Goal: Information Seeking & Learning: Learn about a topic

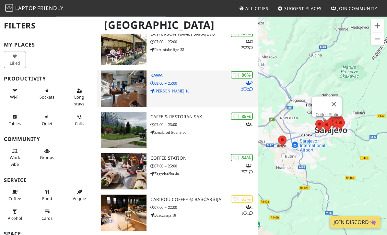
scroll to position [63, 0]
click at [111, 84] on img at bounding box center [124, 89] width 46 height 36
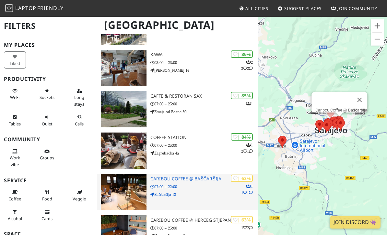
click at [127, 188] on img at bounding box center [124, 192] width 46 height 36
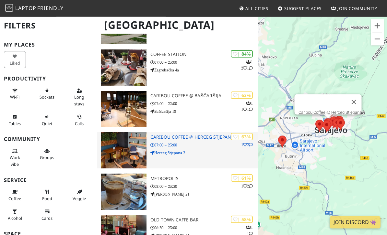
scroll to position [167, 0]
click at [128, 154] on img at bounding box center [124, 150] width 46 height 36
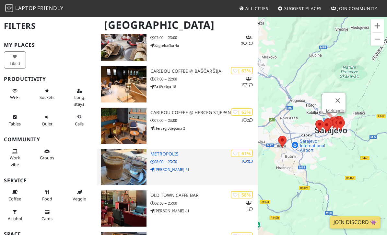
scroll to position [191, 0]
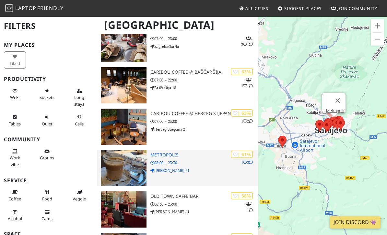
click at [131, 167] on img at bounding box center [124, 168] width 46 height 36
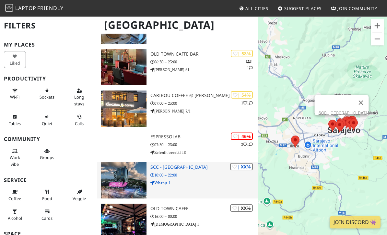
scroll to position [333, 0]
click at [126, 181] on img at bounding box center [124, 181] width 46 height 36
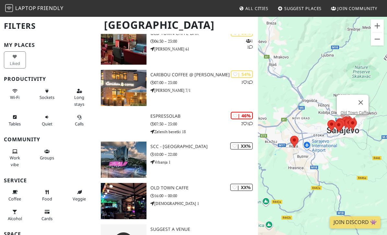
scroll to position [363, 0]
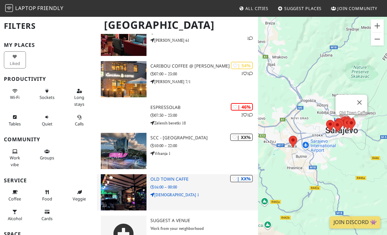
click at [149, 180] on div at bounding box center [124, 193] width 54 height 36
